Goal: Task Accomplishment & Management: Use online tool/utility

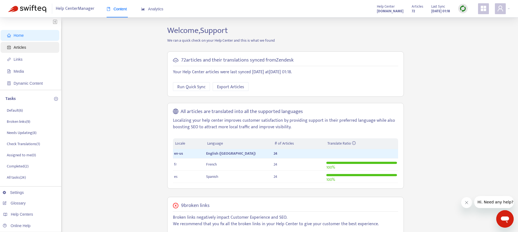
click at [9, 48] on icon "account-book" at bounding box center [9, 47] width 4 height 4
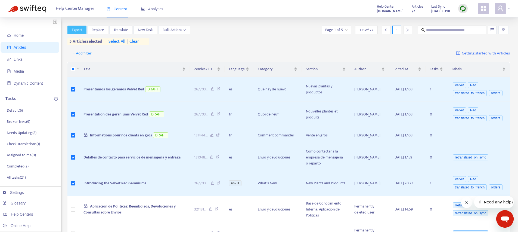
click at [77, 27] on span "Export" at bounding box center [77, 30] width 10 height 6
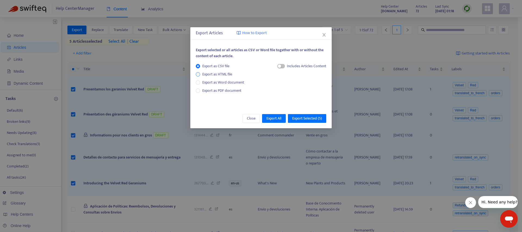
click at [211, 72] on span "Export as HTML file" at bounding box center [217, 74] width 34 height 6
click at [273, 66] on div "button" at bounding box center [274, 65] width 3 height 3
